Goal: Task Accomplishment & Management: Complete application form

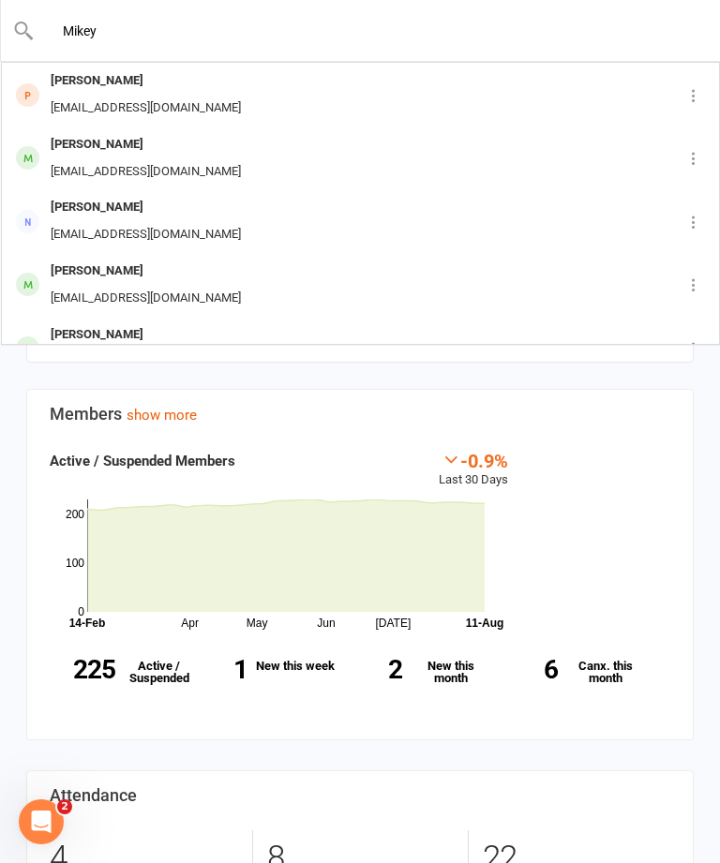
type input "Mikey"
click at [500, 95] on div "[PERSON_NAME] [EMAIL_ADDRESS][DOMAIN_NAME]" at bounding box center [325, 95] width 645 height 62
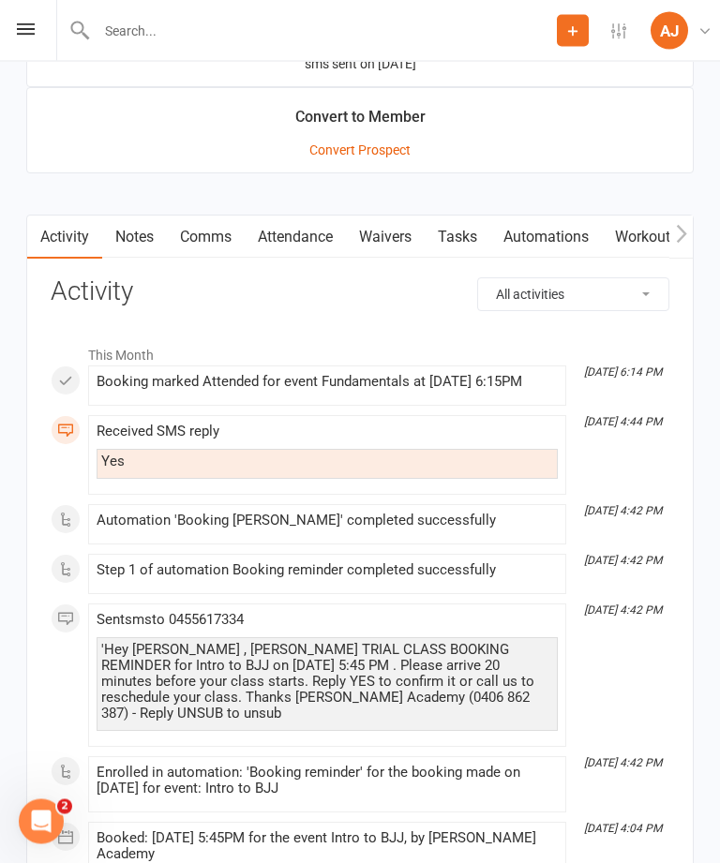
click at [388, 241] on link "Waivers" at bounding box center [385, 237] width 79 height 43
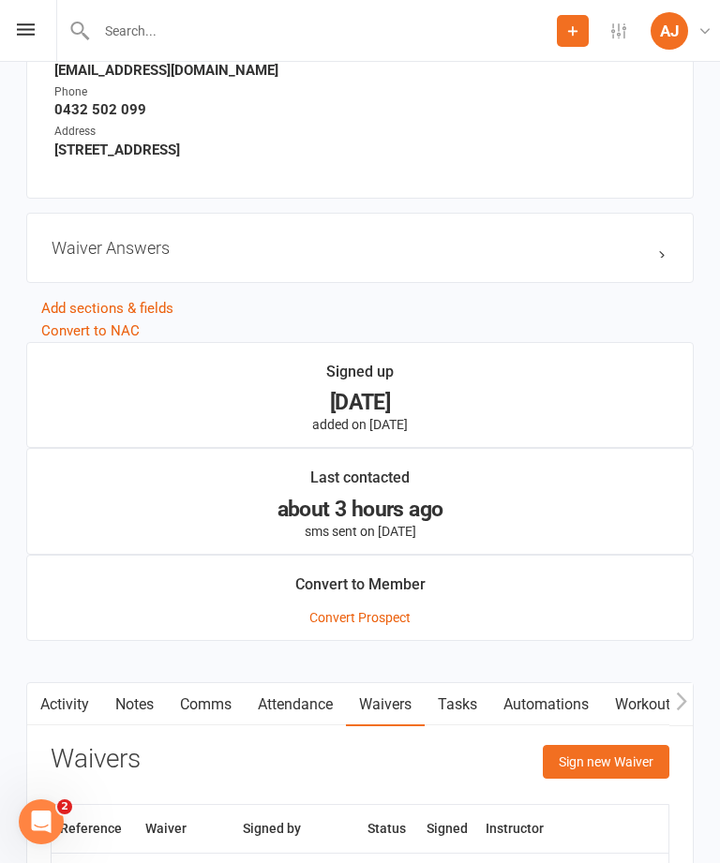
click at [609, 767] on button "Sign new Waiver" at bounding box center [606, 762] width 127 height 34
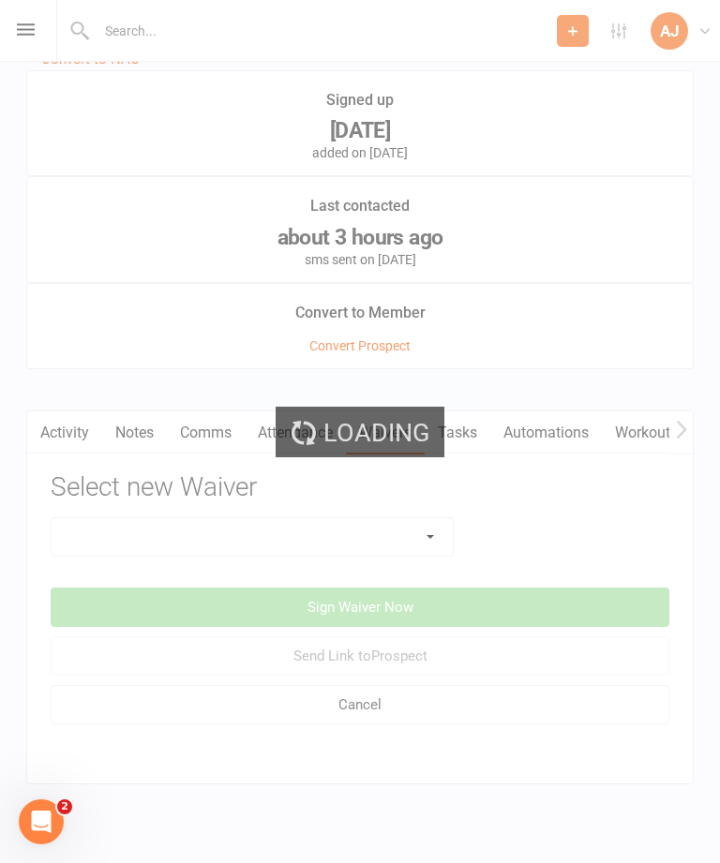
scroll to position [1479, 0]
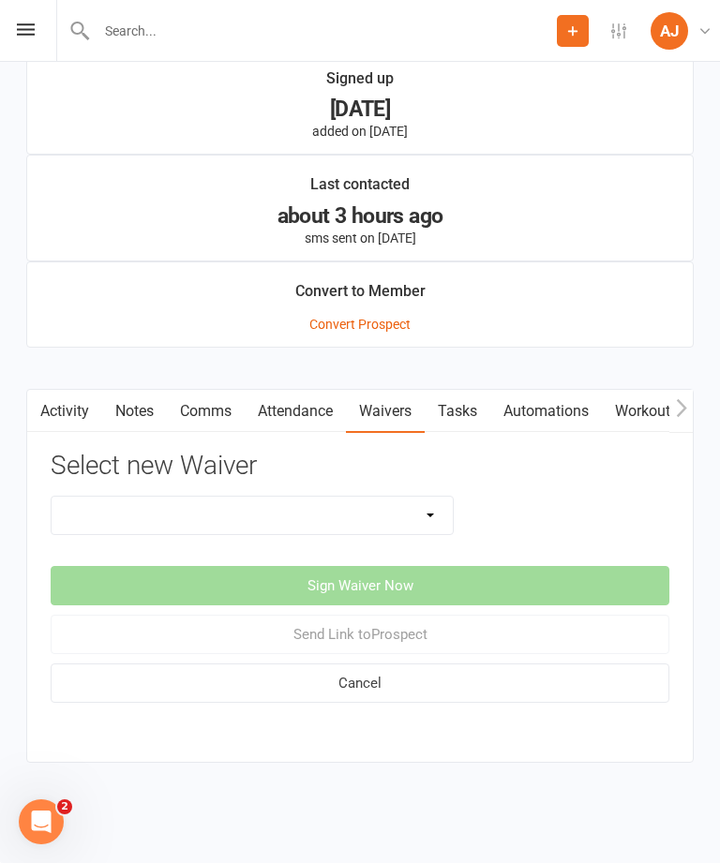
click at [357, 497] on select "Adults Membership Waiver Adult Trial Waiver Casual Pass Waiver Kids Membership …" at bounding box center [252, 515] width 401 height 37
select select "8144"
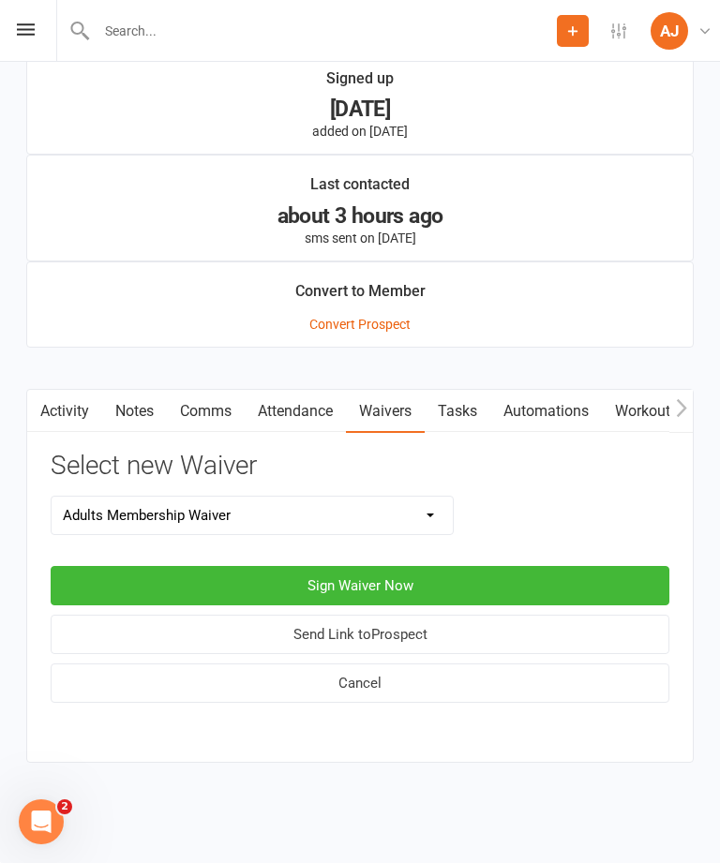
click at [504, 574] on button "Sign Waiver Now" at bounding box center [360, 585] width 619 height 39
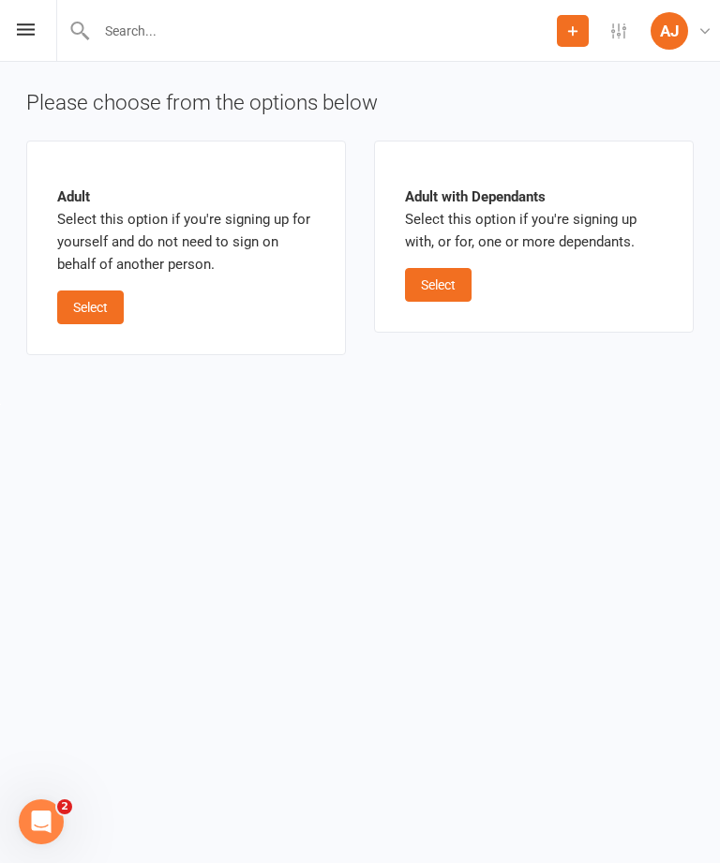
click at [92, 306] on button "Select" at bounding box center [90, 308] width 67 height 34
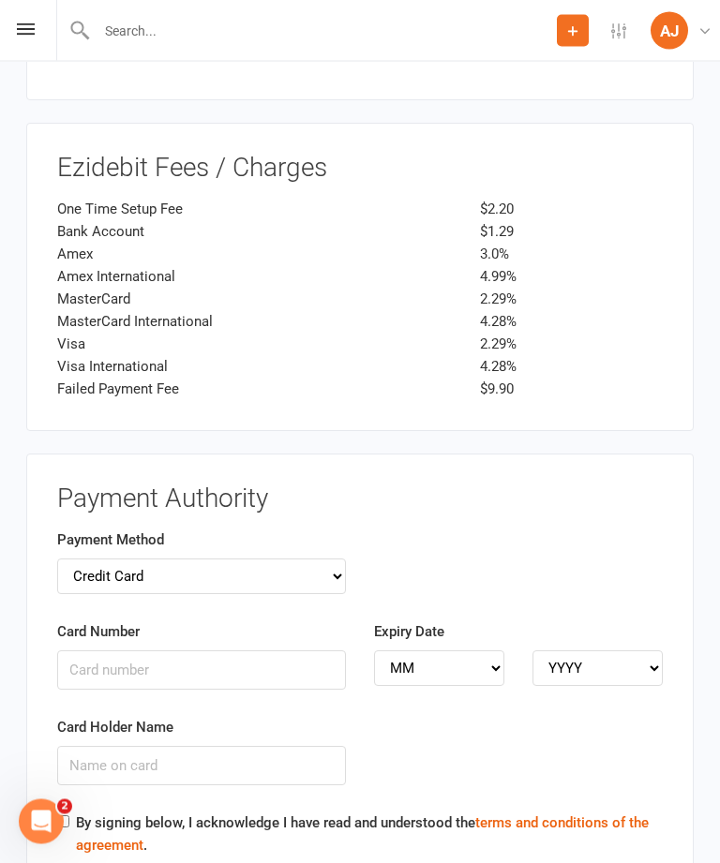
scroll to position [2379, 0]
click at [112, 558] on select "Credit Card Bank Account" at bounding box center [201, 576] width 289 height 36
click at [89, 649] on input "Card Number" at bounding box center [201, 668] width 289 height 39
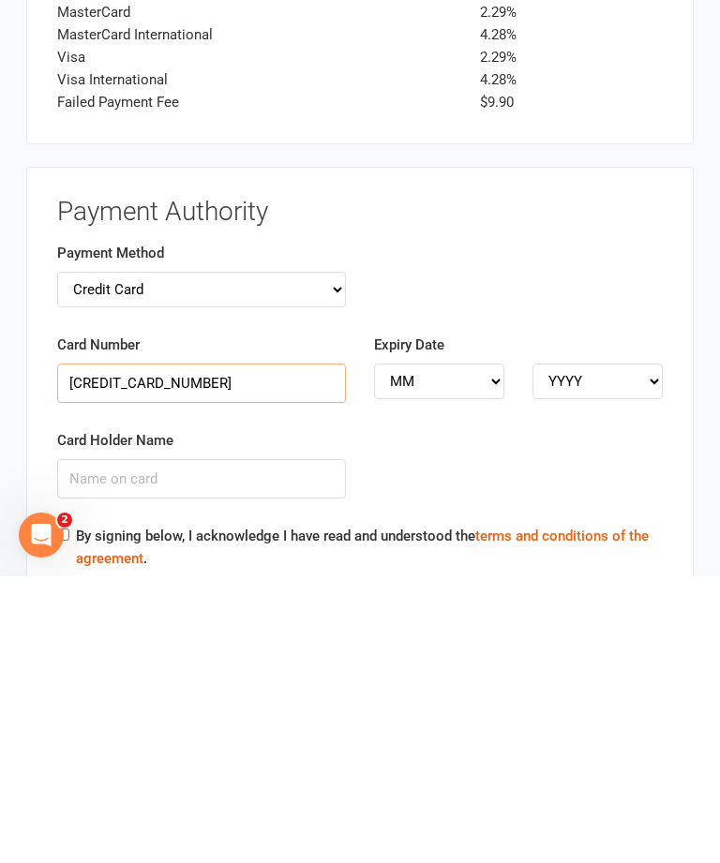
type input "[CREDIT_CARD_NUMBER]"
click at [443, 650] on select "MM 01 02 03 04 05 06 07 08 09 10 11 12" at bounding box center [439, 668] width 130 height 36
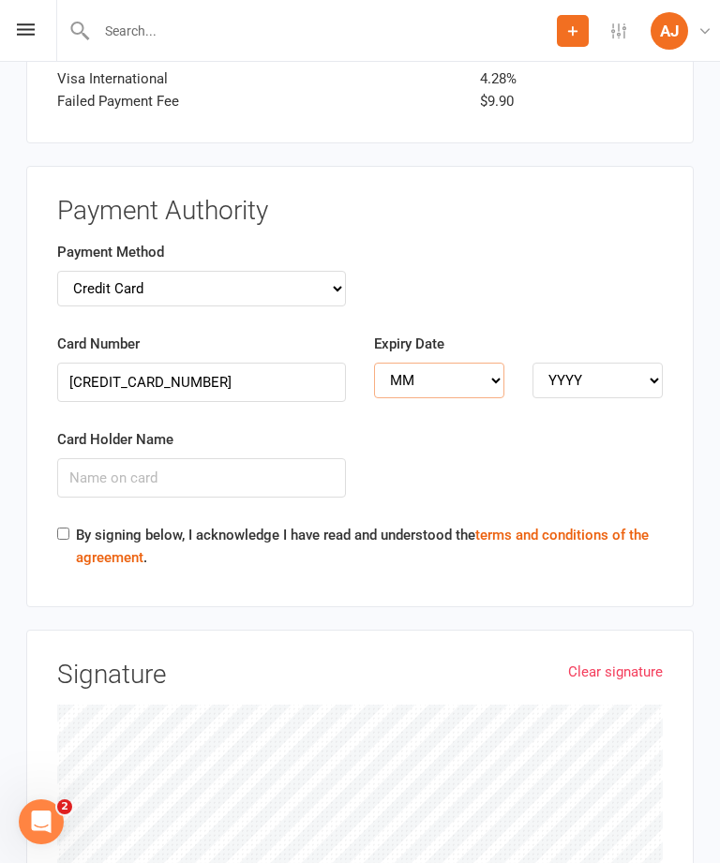
select select "05"
click at [575, 363] on select "YYYY 2025 2026 2027 2028 2029 2030 2031 2032 2033 2034" at bounding box center [597, 381] width 130 height 36
select select "2026"
click at [123, 458] on input "Card Holder Name" at bounding box center [201, 477] width 289 height 39
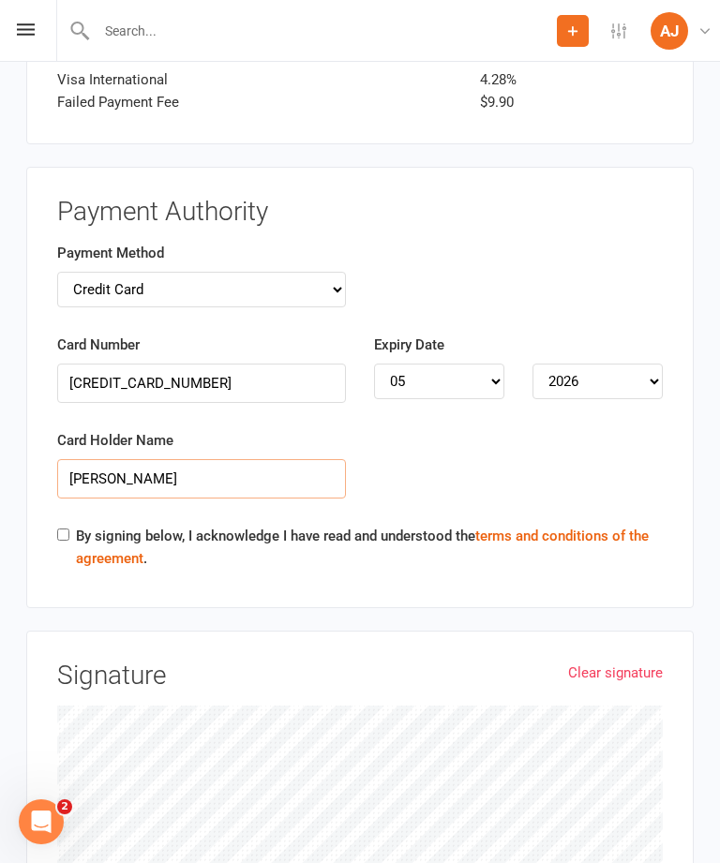
type input "[PERSON_NAME]"
click at [69, 529] on input "By signing below, I acknowledge I have read and understood the terms and condit…" at bounding box center [63, 535] width 12 height 12
checkbox input "true"
click at [612, 662] on link "Clear signature" at bounding box center [615, 673] width 95 height 22
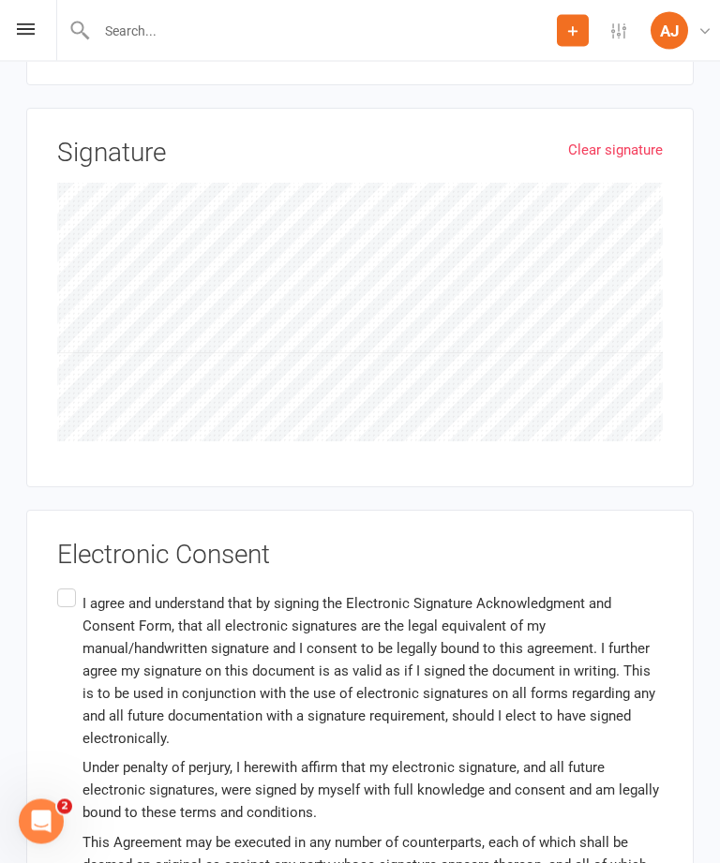
scroll to position [3379, 0]
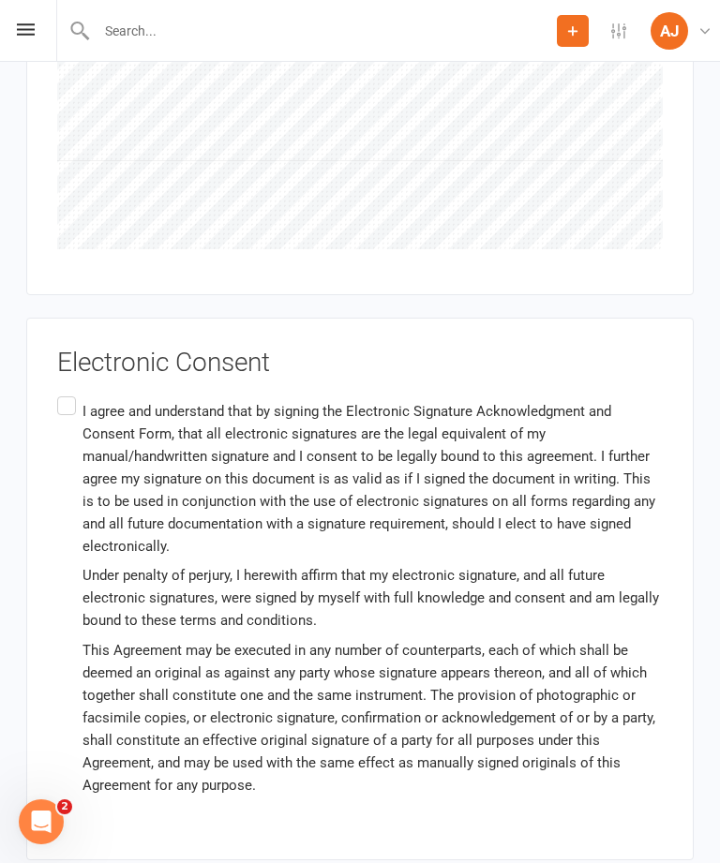
click at [70, 393] on label "I agree and understand that by signing the Electronic Signature Acknowledgment …" at bounding box center [359, 598] width 605 height 410
click at [69, 393] on input "I agree and understand that by signing the Electronic Signature Acknowledgment …" at bounding box center [63, 393] width 12 height 0
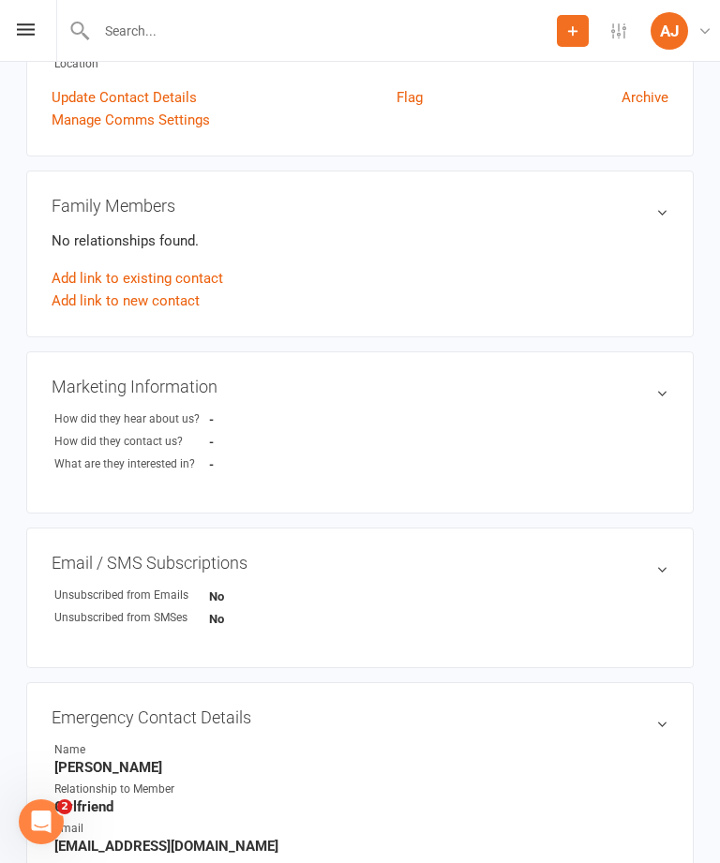
scroll to position [397, 0]
